Goal: Information Seeking & Learning: Learn about a topic

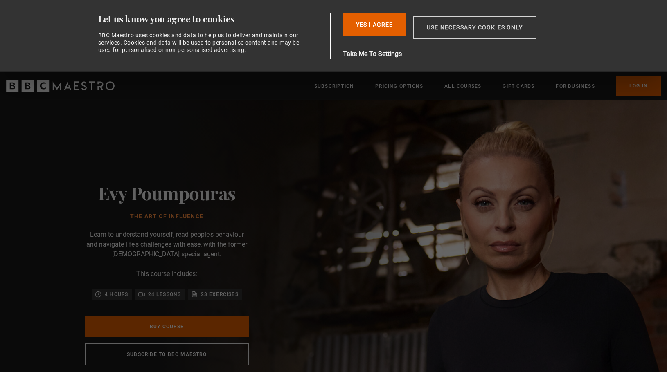
click at [480, 25] on button "Use necessary cookies only" at bounding box center [475, 27] width 124 height 23
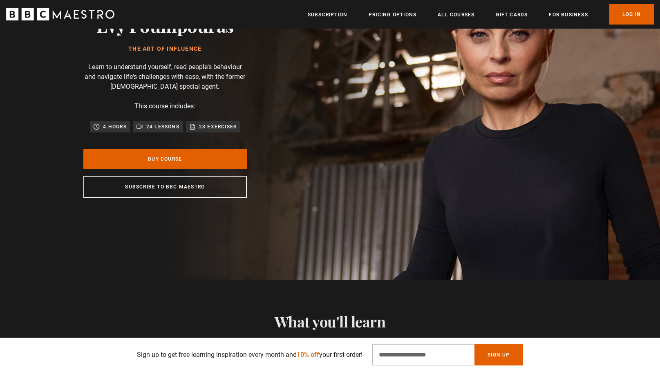
scroll to position [123, 0]
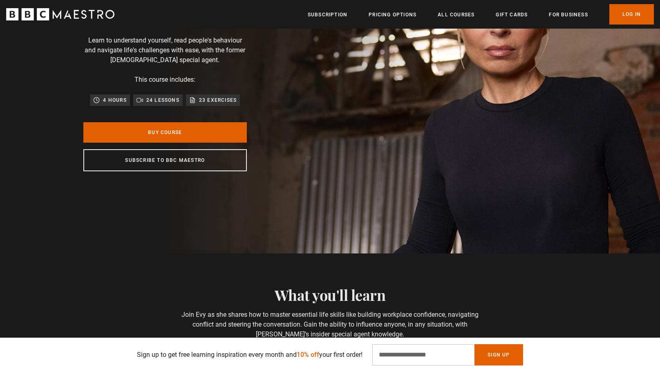
drag, startPoint x: 115, startPoint y: 100, endPoint x: 151, endPoint y: 99, distance: 36.0
click at [124, 100] on p "4 hours" at bounding box center [114, 100] width 23 height 8
click at [151, 99] on p "24 lessons" at bounding box center [162, 100] width 33 height 8
click at [198, 101] on div "23 exercises" at bounding box center [212, 100] width 47 height 8
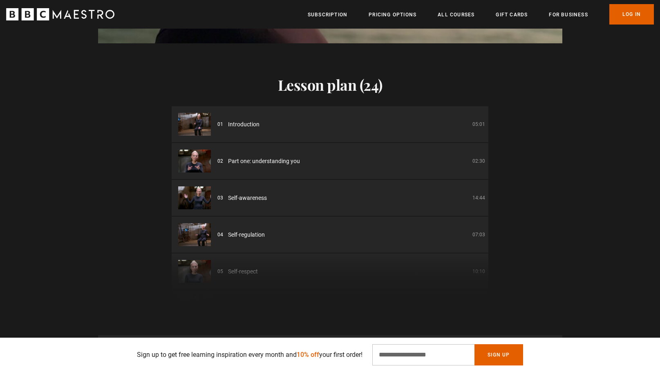
scroll to position [1145, 0]
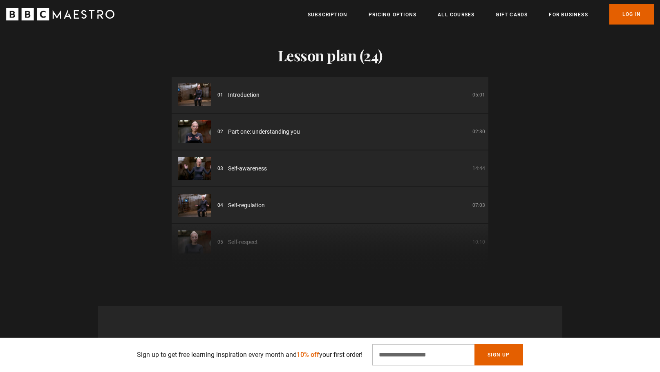
click at [195, 94] on img at bounding box center [194, 94] width 33 height 23
click at [460, 94] on div "01 Introduction 05:01" at bounding box center [352, 95] width 268 height 9
click at [199, 130] on img at bounding box center [194, 131] width 33 height 23
click at [228, 135] on span "Part one: understanding you" at bounding box center [264, 132] width 72 height 9
click at [234, 141] on li "02 Part one: understanding you 02:30" at bounding box center [330, 132] width 317 height 36
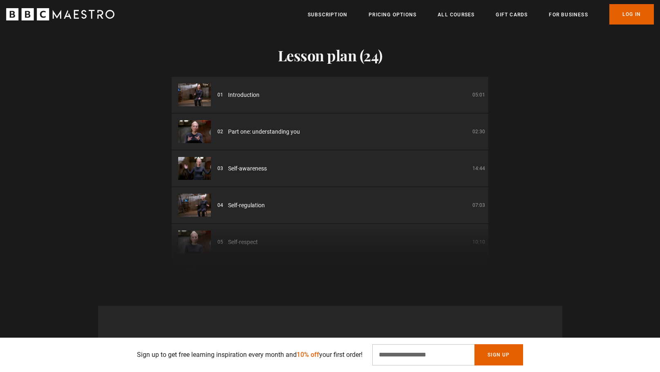
click at [232, 182] on li "03 Self-awareness 14:44" at bounding box center [330, 168] width 317 height 36
drag, startPoint x: 239, startPoint y: 201, endPoint x: 238, endPoint y: 211, distance: 10.7
click at [239, 202] on span "Self-regulation" at bounding box center [246, 205] width 37 height 9
drag, startPoint x: 226, startPoint y: 242, endPoint x: 346, endPoint y: 213, distance: 122.8
click at [227, 242] on div "01 Introduction 05:01 02 Part one: understanding you 02:30 03 Self-awareness 14…" at bounding box center [330, 175] width 317 height 196
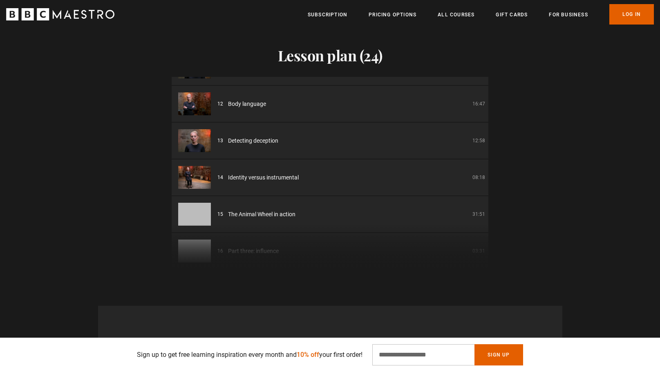
scroll to position [409, 0]
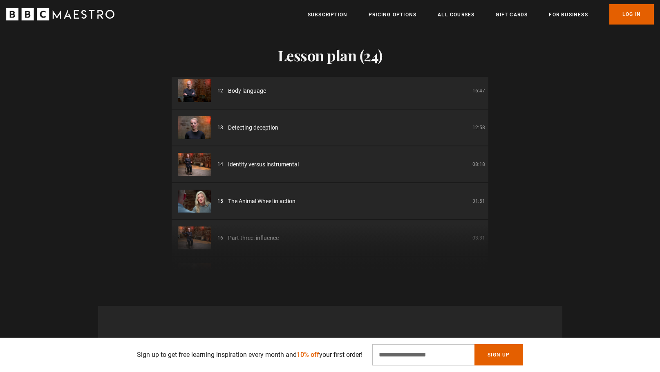
click at [192, 184] on li "15 The Animal Wheel in action 31:51" at bounding box center [330, 201] width 317 height 36
click at [270, 201] on span "The Animal Wheel in action" at bounding box center [261, 201] width 67 height 9
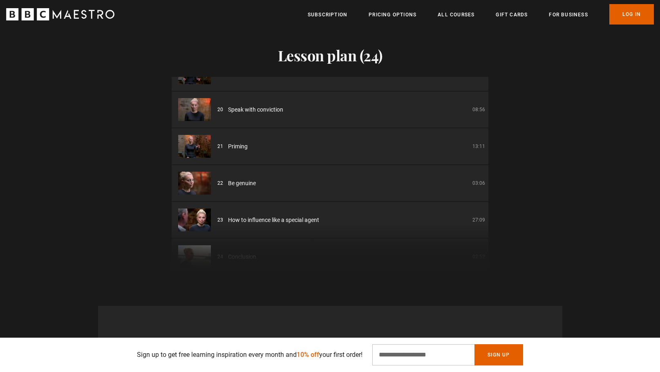
scroll to position [686, 0]
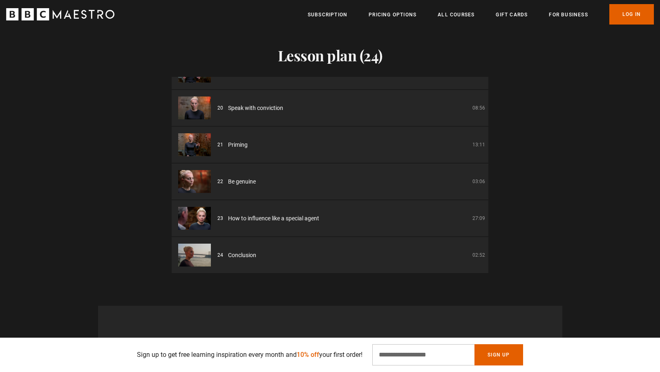
click at [294, 180] on div "22 Be genuine 03:06" at bounding box center [352, 181] width 268 height 9
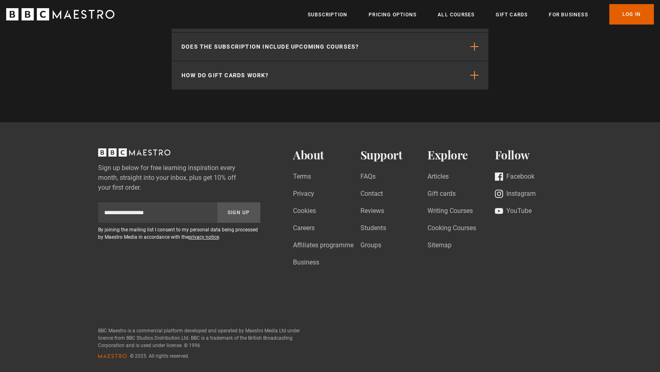
scroll to position [2928, 0]
click at [498, 190] on icon "Footer" at bounding box center [499, 193] width 8 height 8
